Goal: Task Accomplishment & Management: Manage account settings

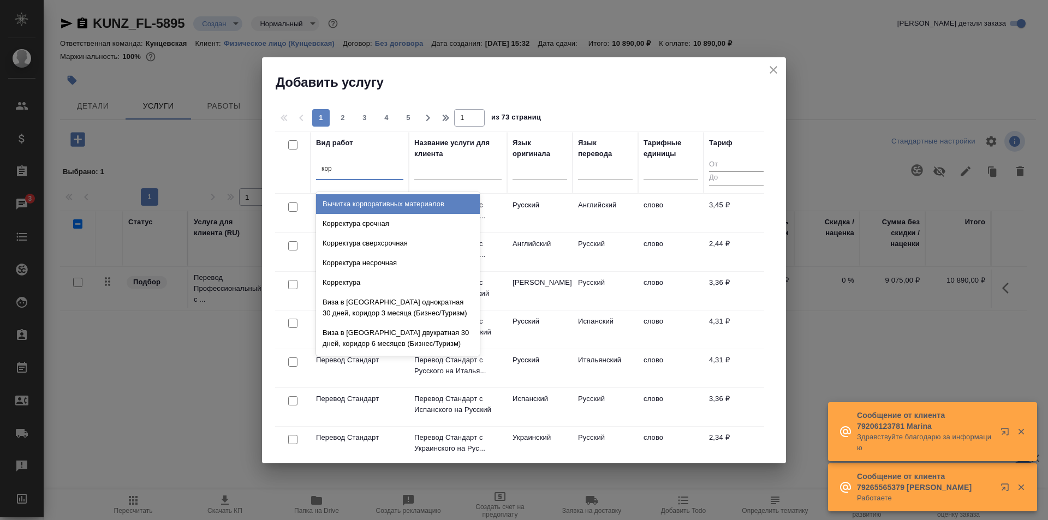
type input "корр"
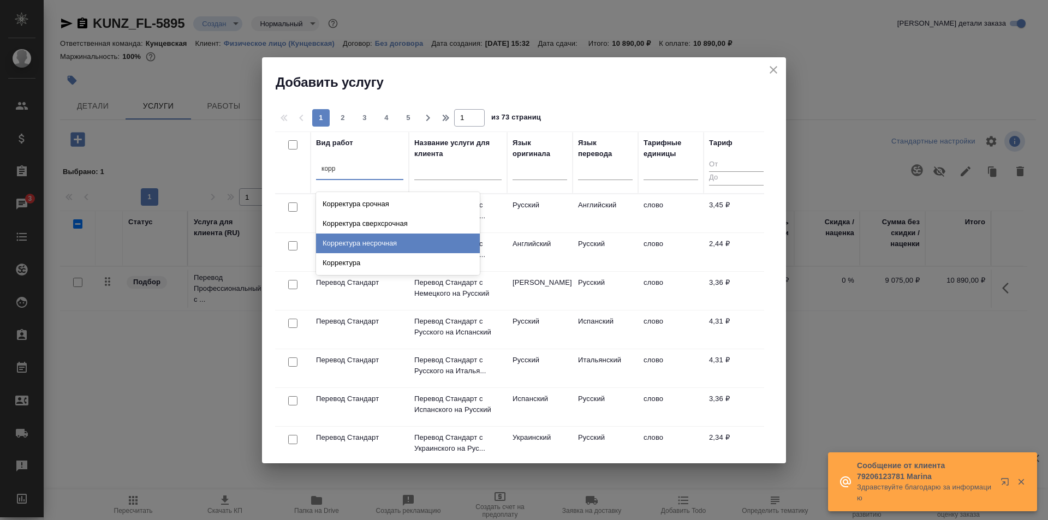
click at [340, 244] on div "Корректура несрочная" at bounding box center [398, 244] width 164 height 20
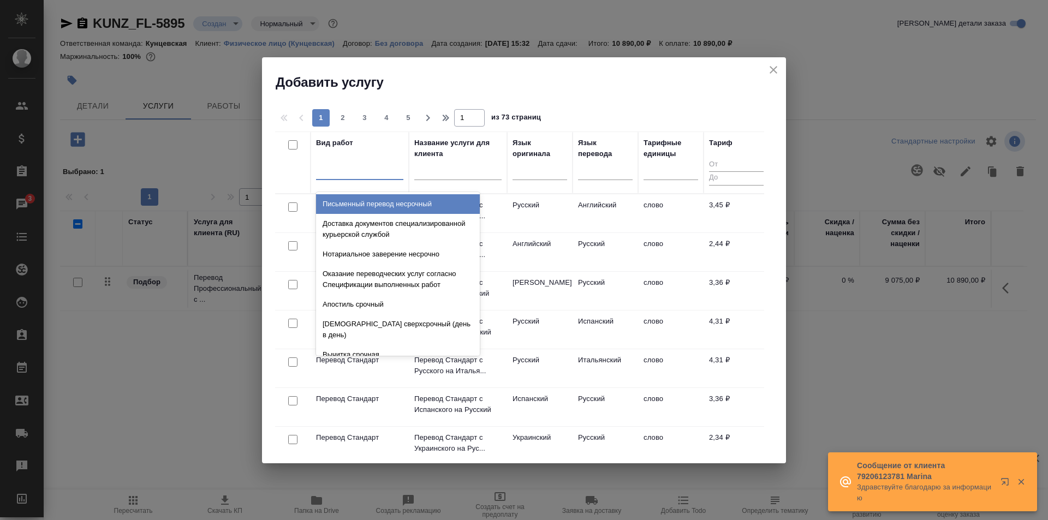
click at [348, 162] on div at bounding box center [359, 169] width 87 height 16
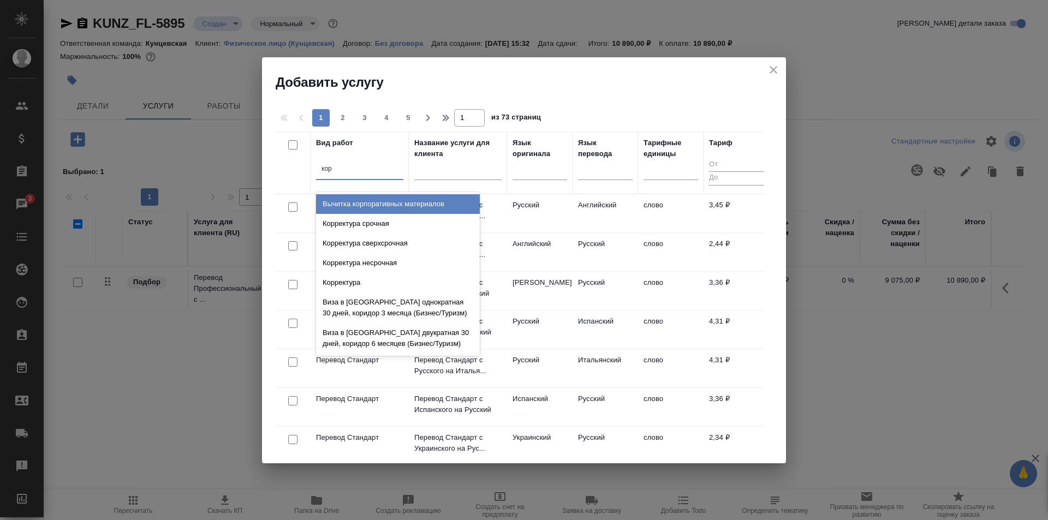
type input "корр"
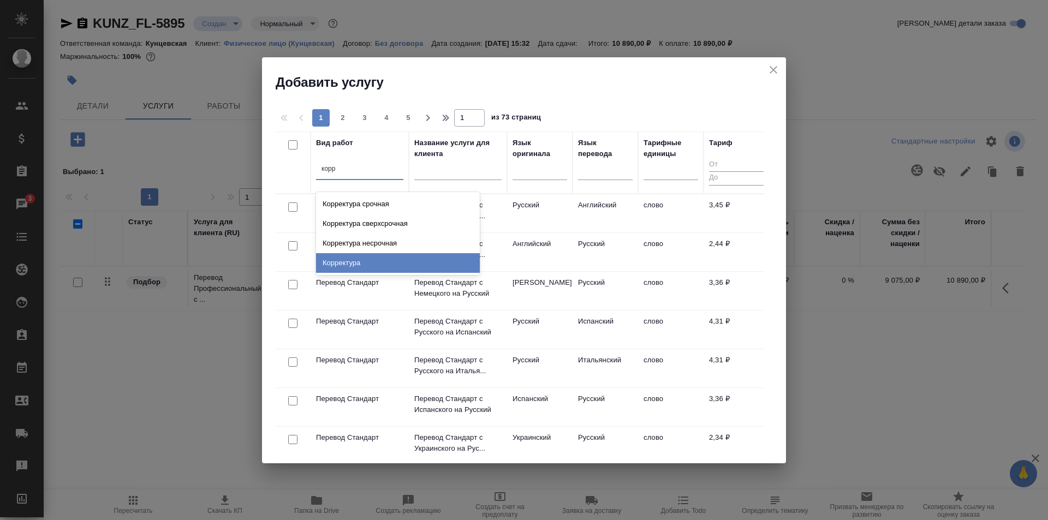
click at [348, 258] on div "Корректура" at bounding box center [398, 263] width 164 height 20
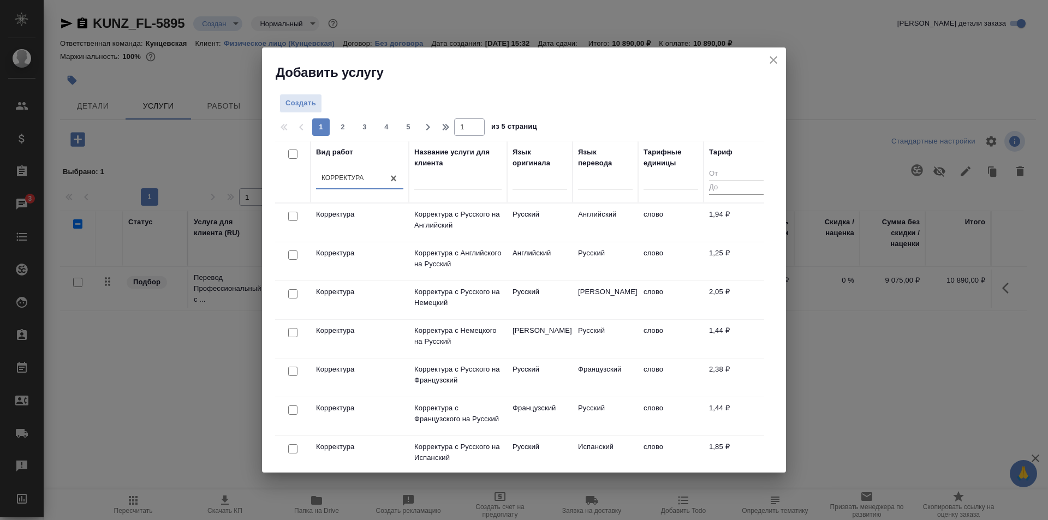
click at [516, 217] on td "Русский" at bounding box center [540, 223] width 66 height 38
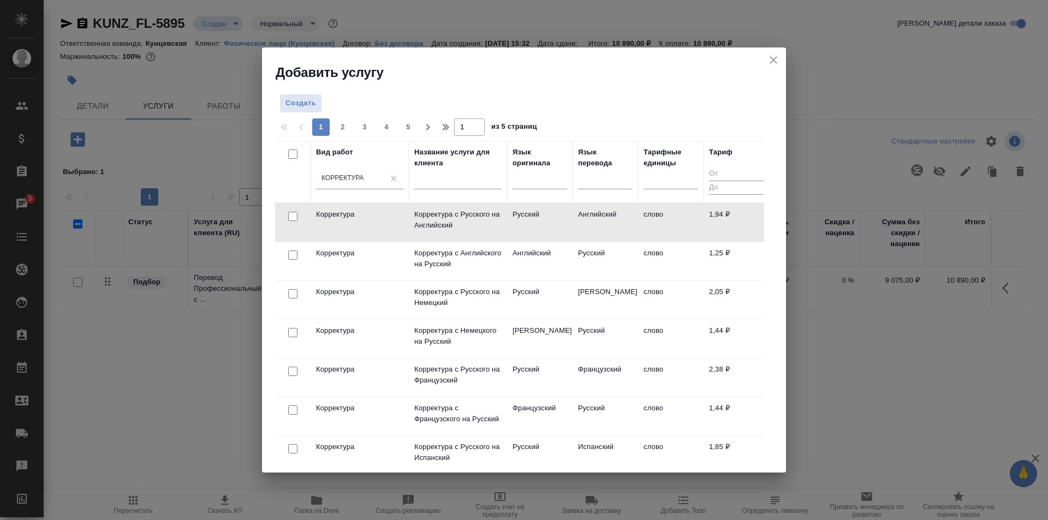
click at [516, 217] on td "Русский" at bounding box center [540, 223] width 66 height 38
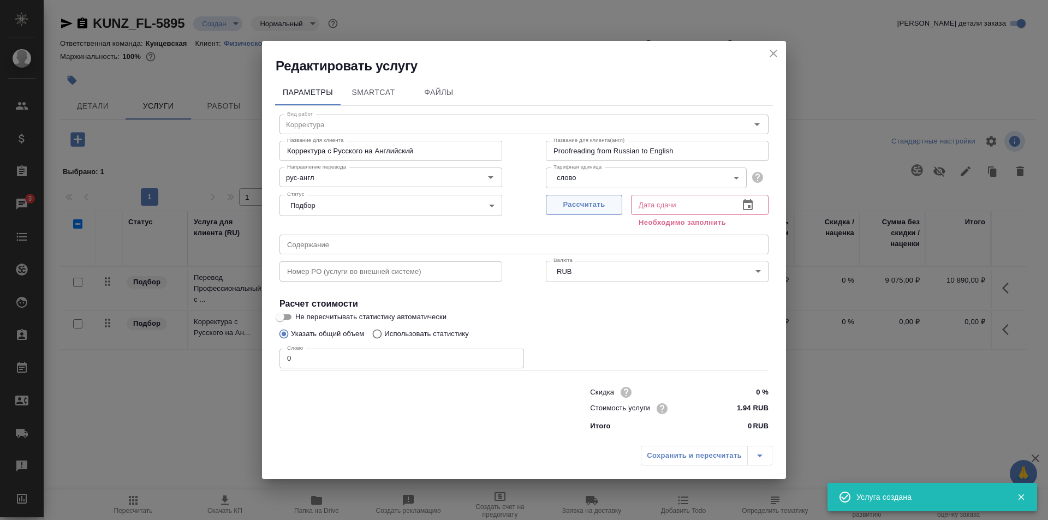
click at [572, 205] on span "Рассчитать" at bounding box center [584, 205] width 64 height 13
type input "16.09.2025 13:56"
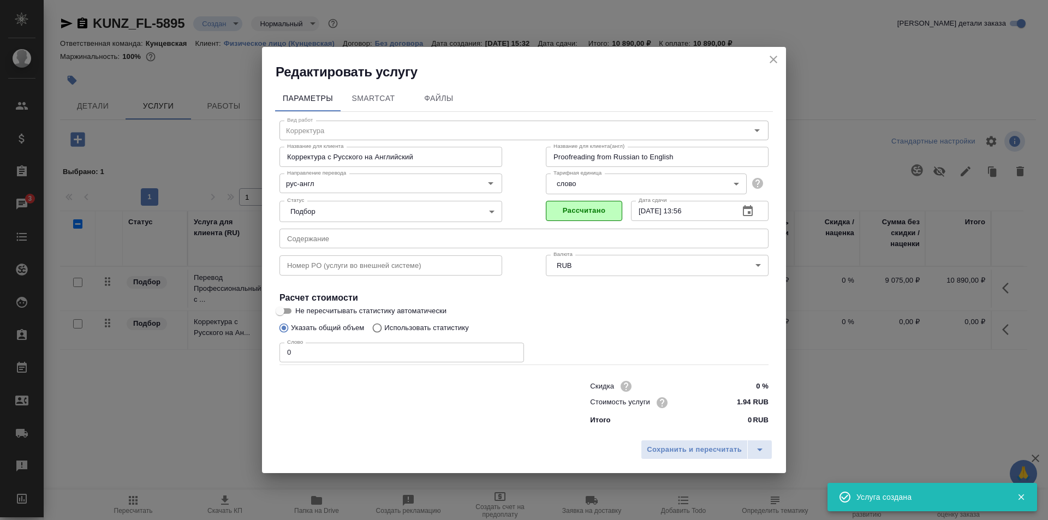
click at [415, 358] on input "0" at bounding box center [402, 353] width 245 height 20
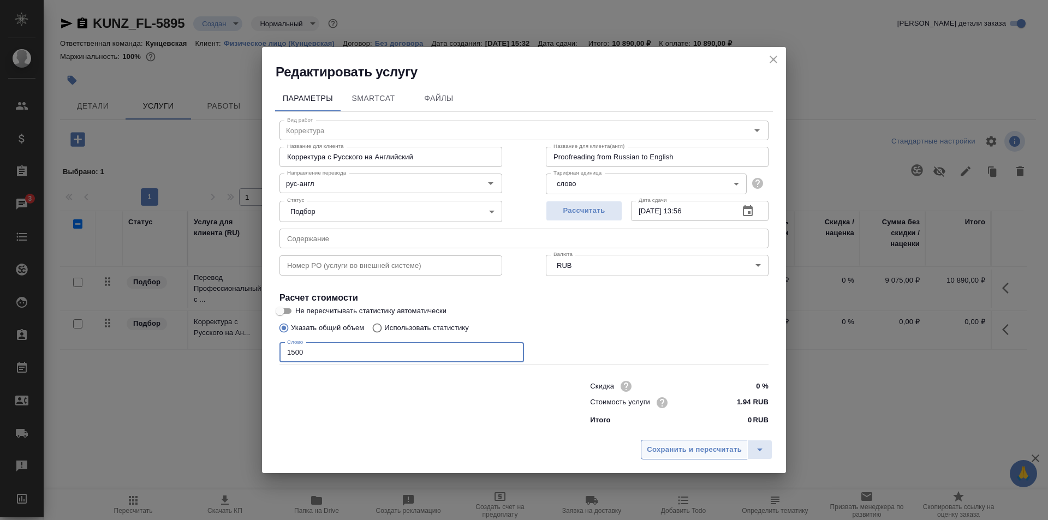
type input "1500"
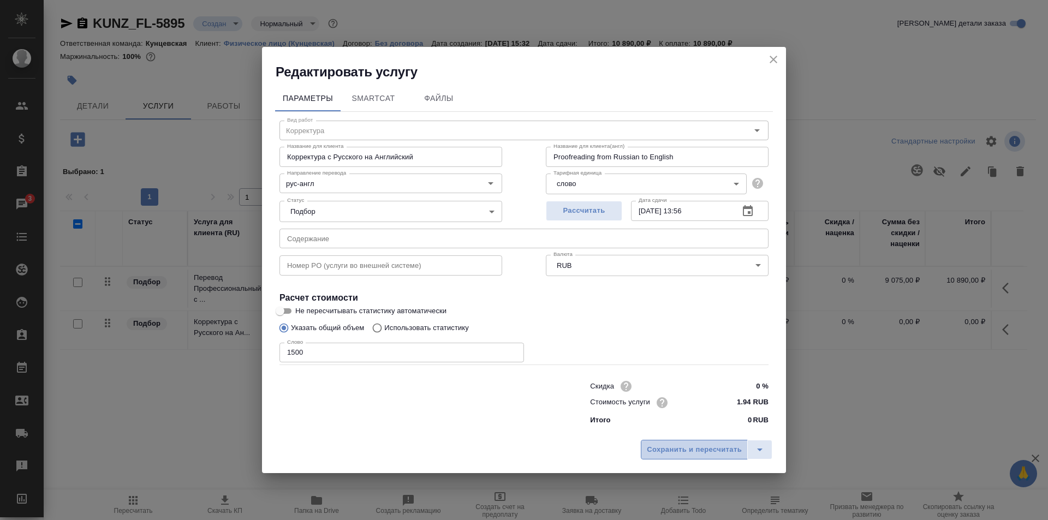
click at [672, 447] on span "Сохранить и пересчитать" at bounding box center [694, 450] width 95 height 13
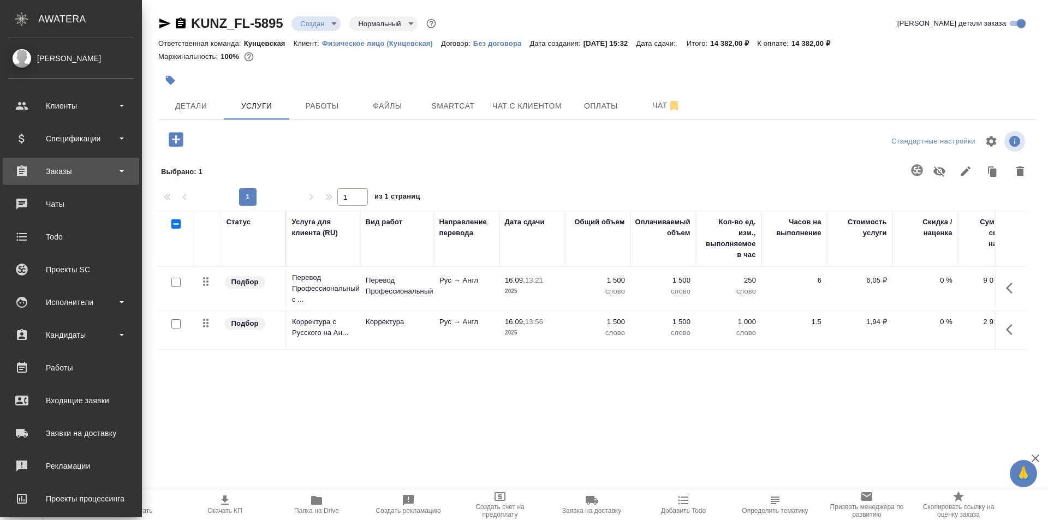
click at [72, 171] on div "Заказы" at bounding box center [71, 171] width 126 height 16
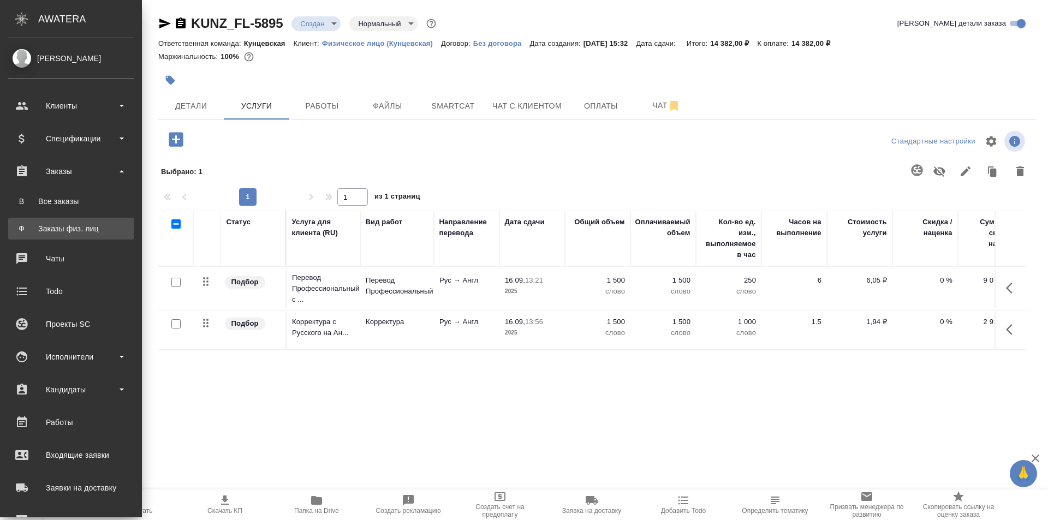
click at [83, 227] on div "Заказы физ. лиц" at bounding box center [71, 228] width 115 height 11
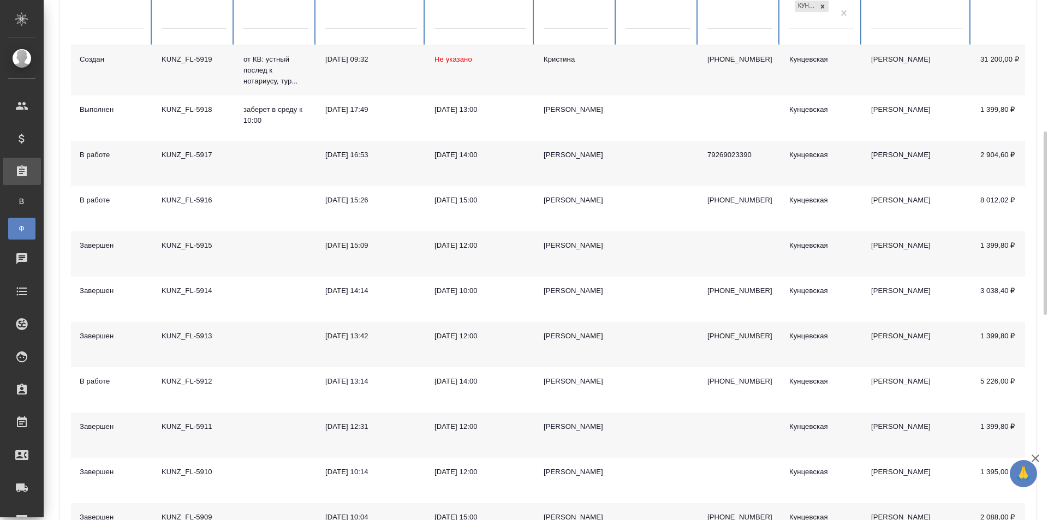
scroll to position [218, 0]
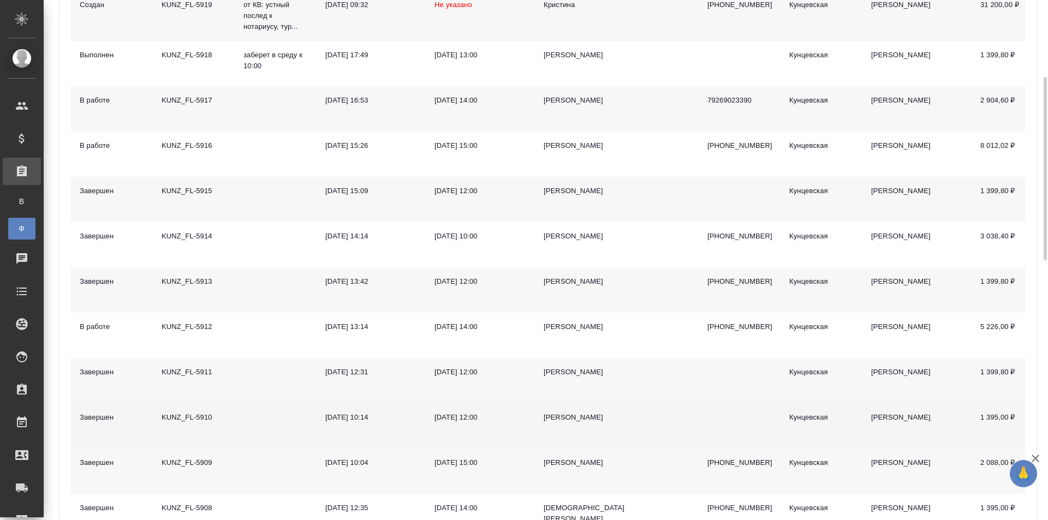
click at [537, 434] on td "[PERSON_NAME]" at bounding box center [576, 425] width 82 height 45
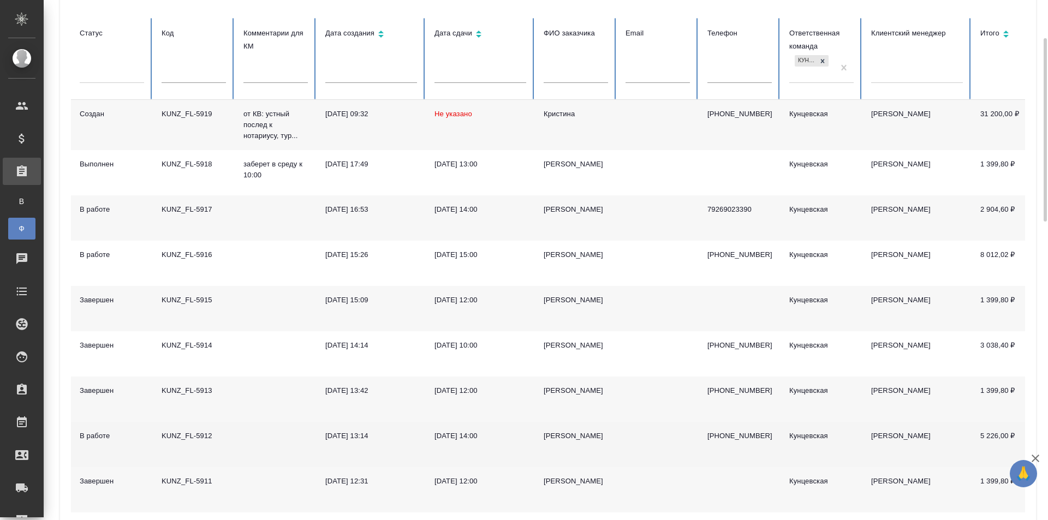
scroll to position [0, 0]
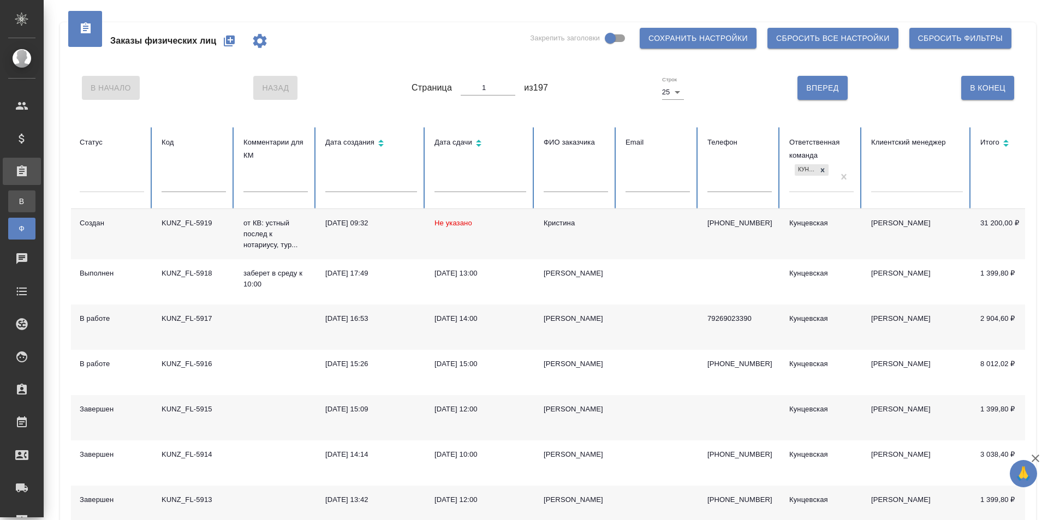
click at [31, 194] on link "В Все заказы" at bounding box center [21, 202] width 27 height 22
click at [16, 201] on div "Все заказы" at bounding box center [8, 201] width 16 height 11
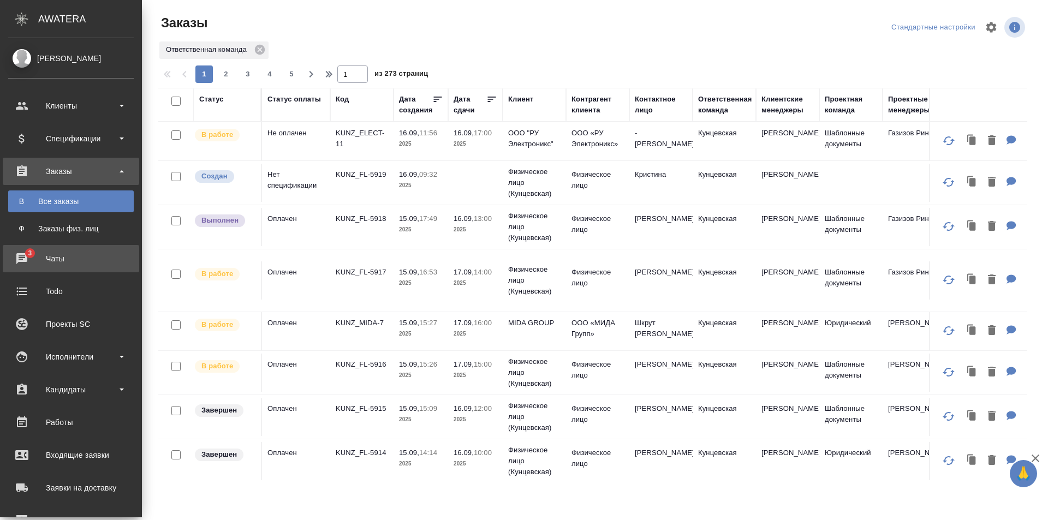
click at [13, 254] on div "Чаты" at bounding box center [71, 259] width 126 height 16
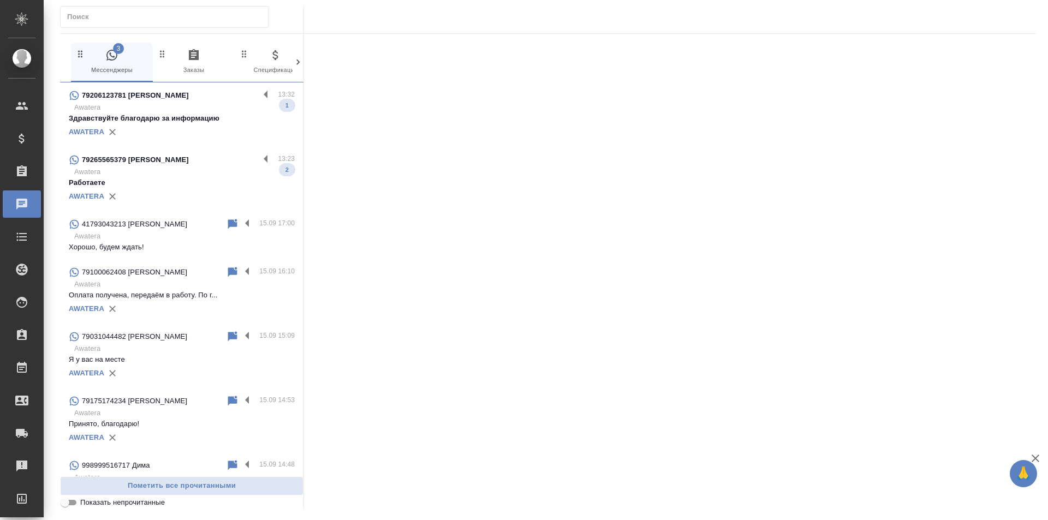
click at [271, 127] on div "AWATERA" at bounding box center [182, 132] width 226 height 16
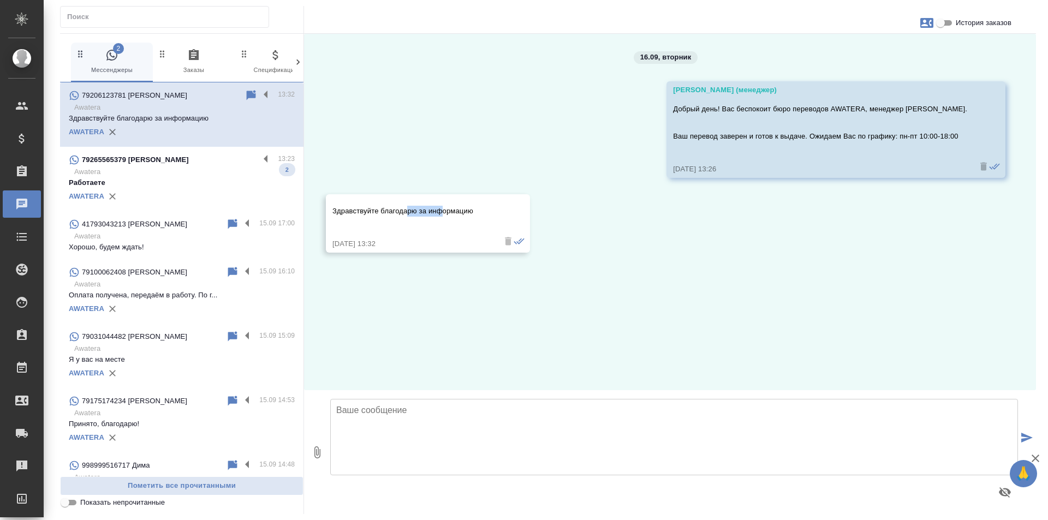
drag, startPoint x: 441, startPoint y: 212, endPoint x: 408, endPoint y: 212, distance: 33.3
click at [408, 212] on p "Здравствуйте благодарю за информацию" at bounding box center [411, 211] width 159 height 11
click at [206, 179] on p "Работаете" at bounding box center [182, 182] width 226 height 11
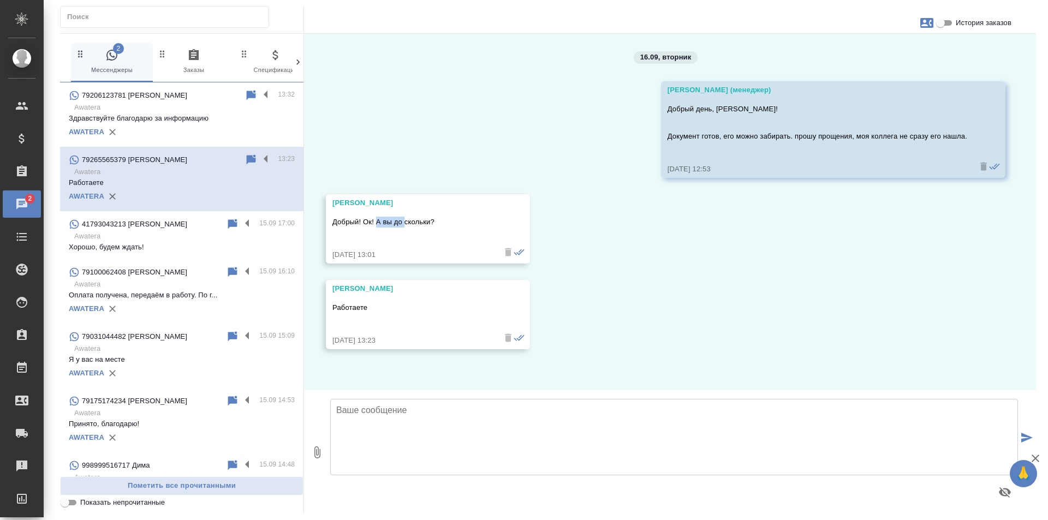
drag, startPoint x: 404, startPoint y: 224, endPoint x: 375, endPoint y: 224, distance: 28.9
click at [375, 224] on p "Добрый! Ок! А вы до скольки?" at bounding box center [411, 222] width 159 height 11
click at [259, 159] on label at bounding box center [268, 159] width 19 height 13
click at [0, 0] on input "checkbox" at bounding box center [0, 0] width 0 height 0
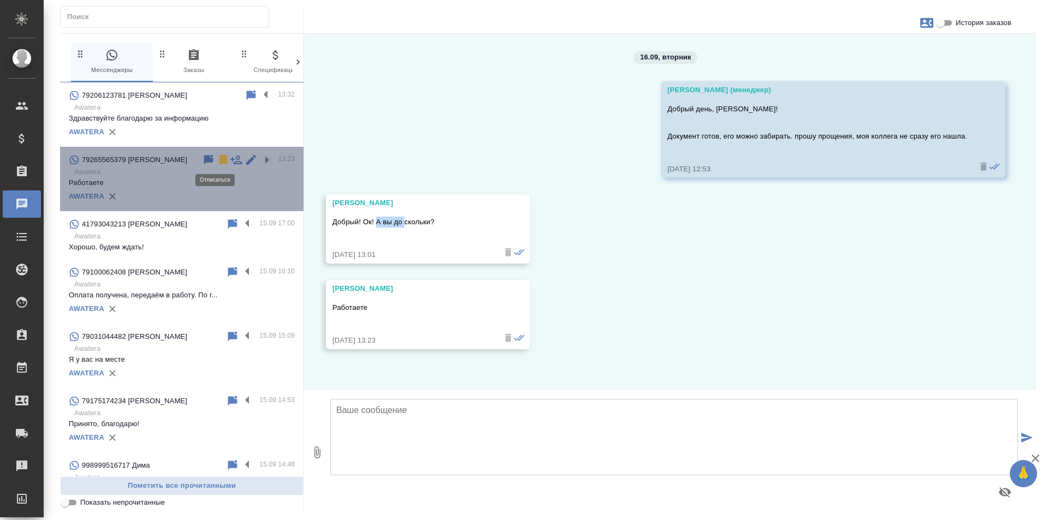
click at [219, 157] on icon at bounding box center [223, 160] width 8 height 10
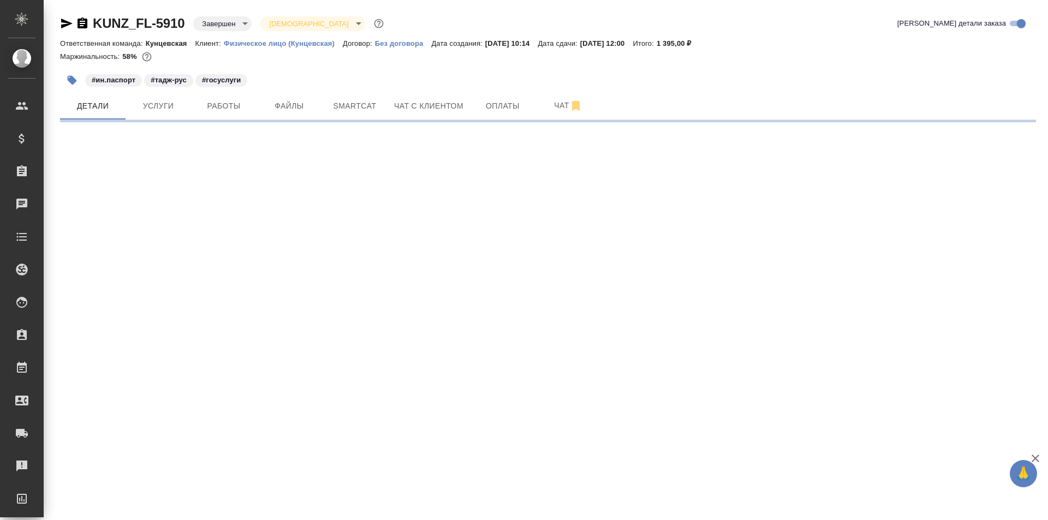
select select "RU"
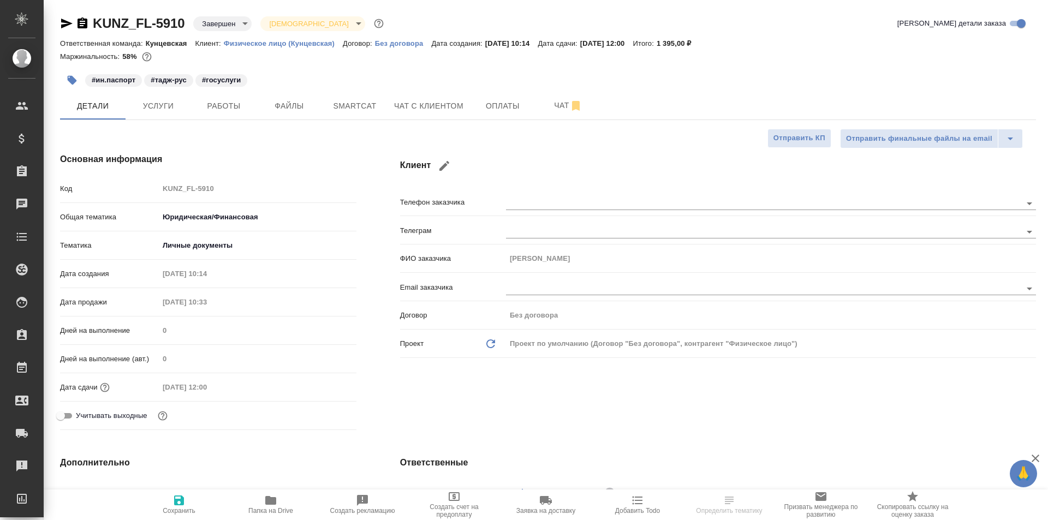
type textarea "x"
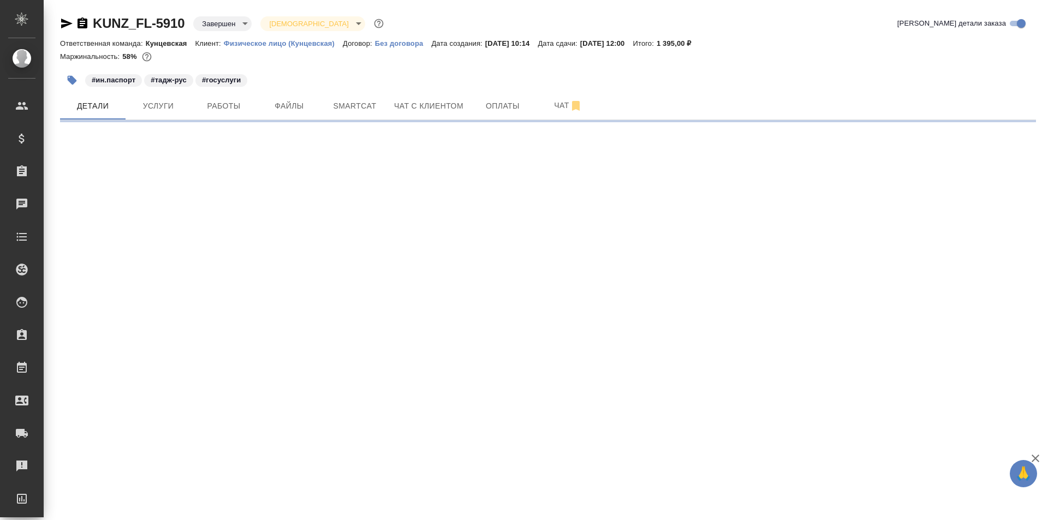
select select "RU"
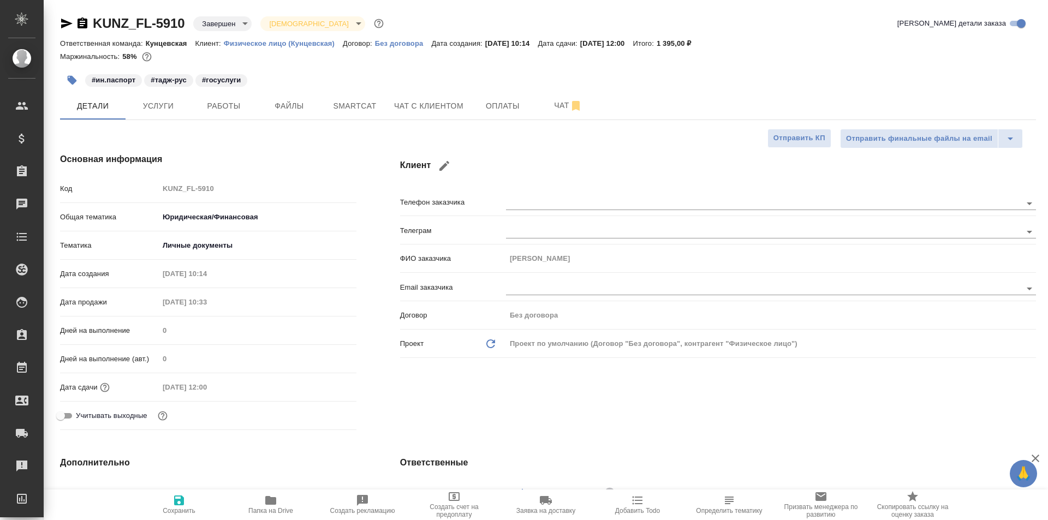
type textarea "x"
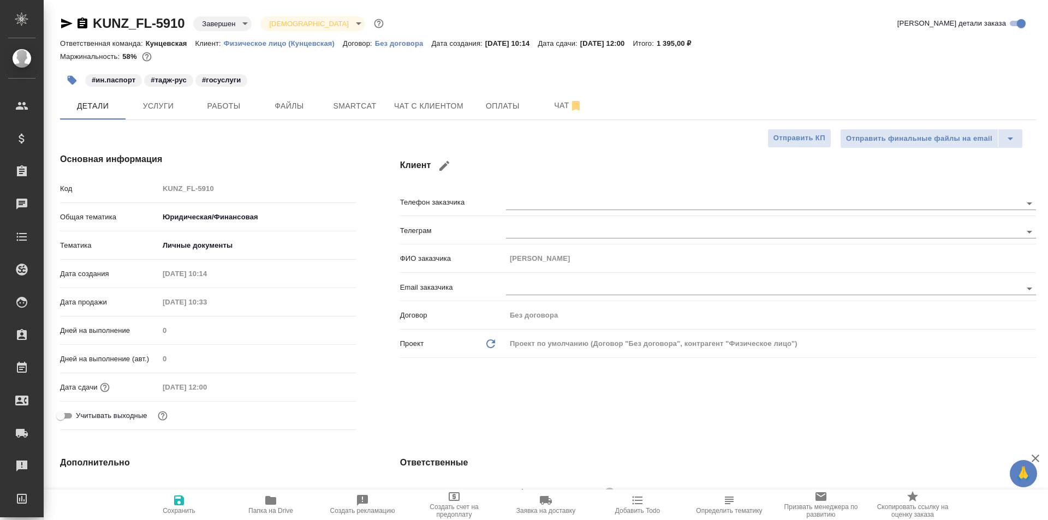
type textarea "x"
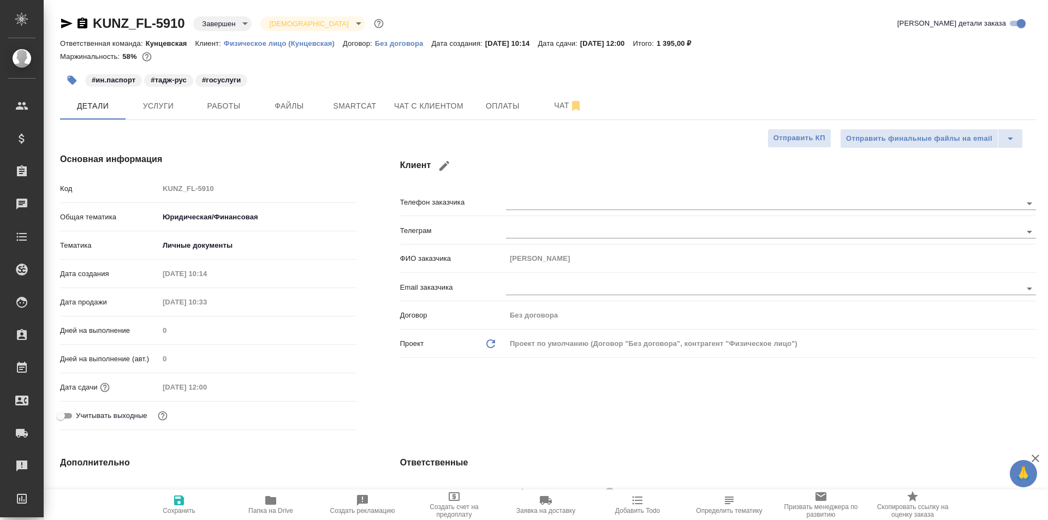
type textarea "x"
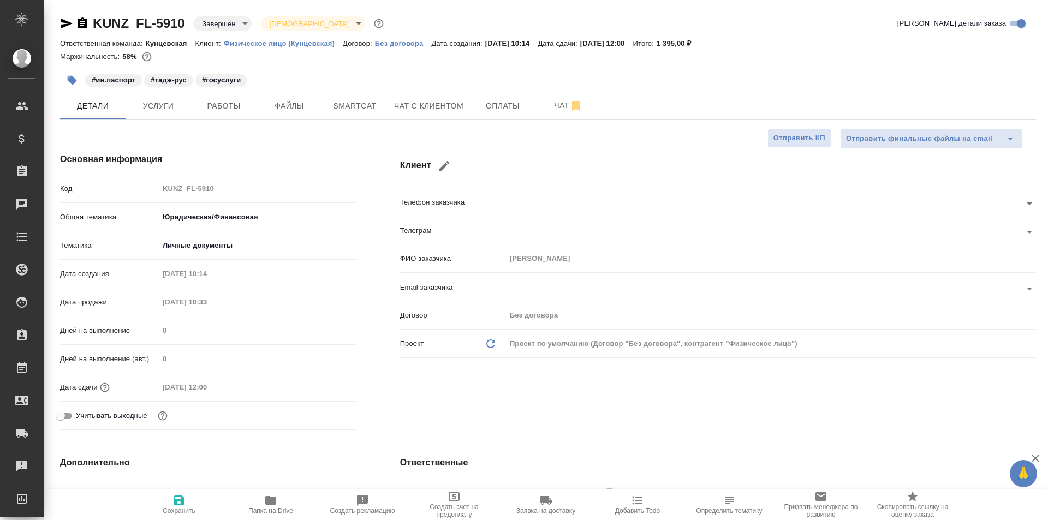
type textarea "x"
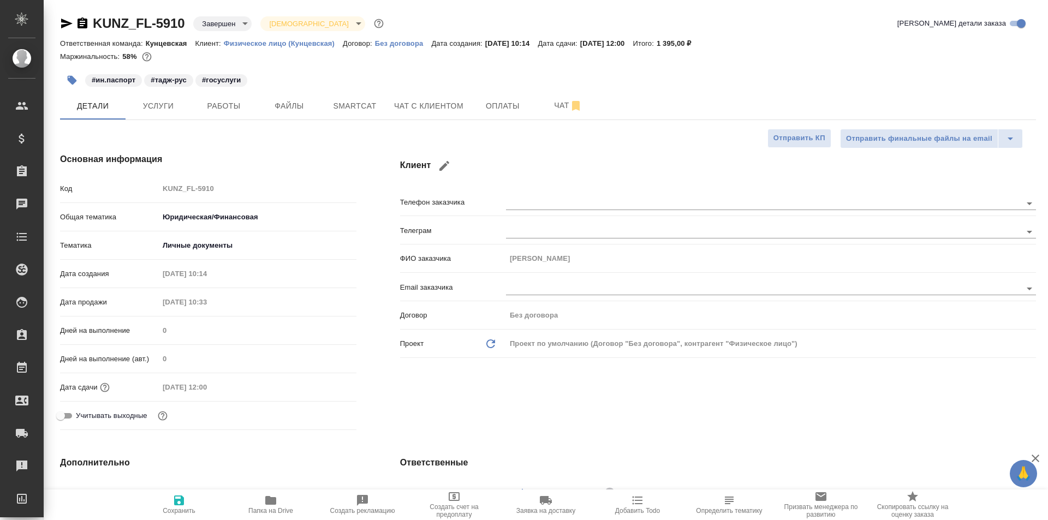
type textarea "x"
